Goal: Find specific page/section: Find specific page/section

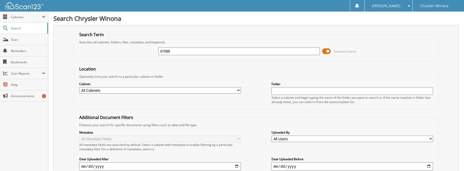
type input "47086"
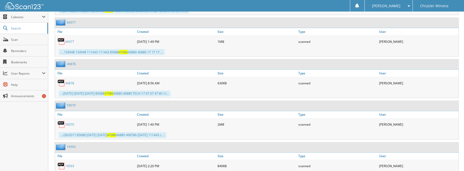
scroll to position [440, 0]
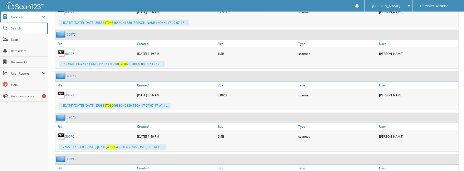
click at [37, 17] on span "Cabinets" at bounding box center [26, 17] width 31 height 4
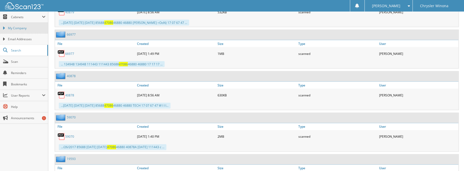
click at [28, 26] on span "My Company" at bounding box center [27, 28] width 38 height 5
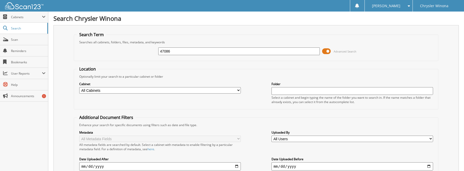
type input "47086"
click at [194, 87] on select "All Cabinets CW F&I CW PARTS CW SERVICE RO CW WARRANTIES SLF BODYSHOP SLF PARTS" at bounding box center [160, 90] width 162 height 6
select select "45925"
click at [79, 87] on select "All Cabinets CW F&I CW PARTS CW SERVICE RO CW WARRANTIES SLF BODYSHOP SLF PARTS" at bounding box center [160, 90] width 162 height 6
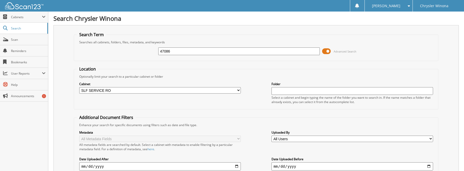
click at [306, 66] on fieldset "Location Optionally limit your search to a particular cabinet or folder Cabinet…" at bounding box center [256, 87] width 365 height 43
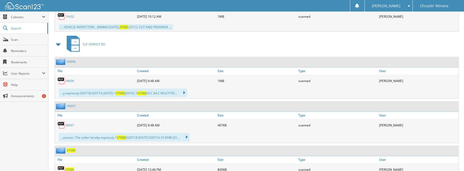
scroll to position [773, 0]
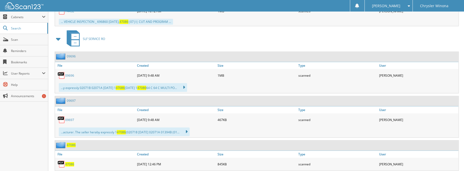
click at [69, 162] on span "47086" at bounding box center [69, 164] width 9 height 4
